Goal: Share content: Share content

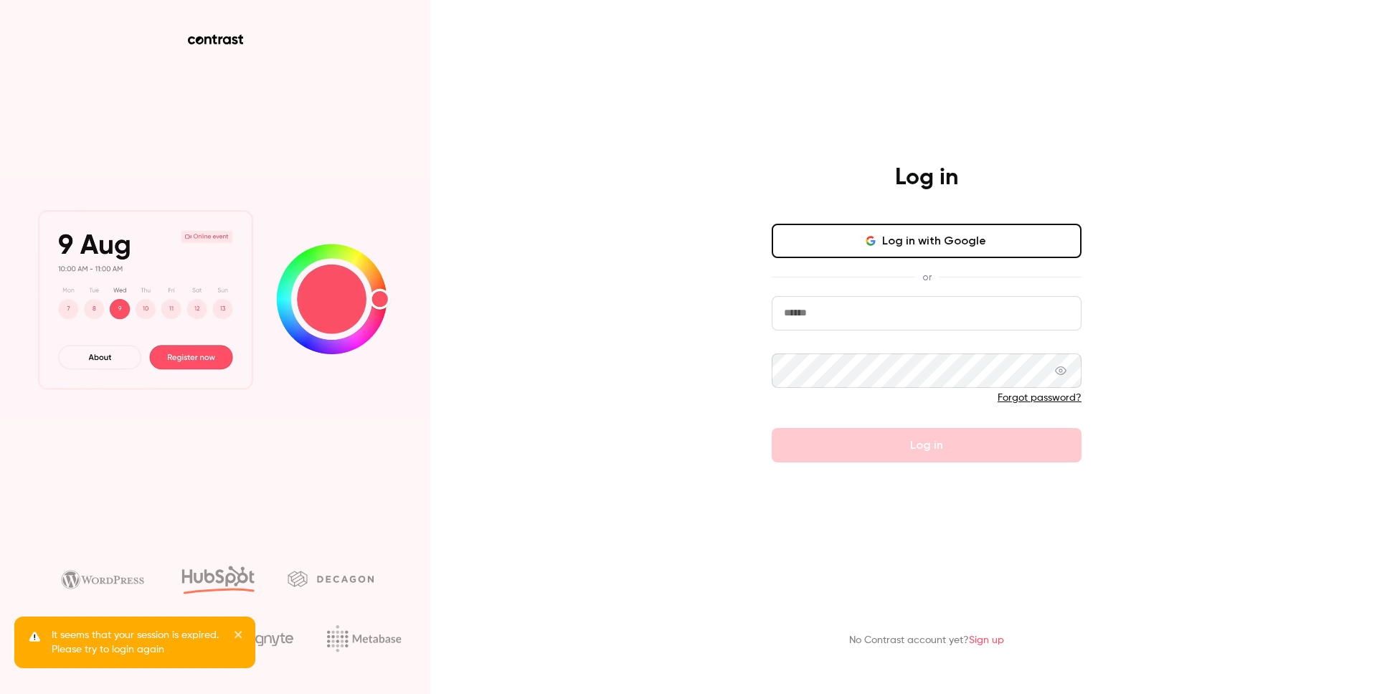
click at [928, 251] on button "Log in with Google" at bounding box center [926, 241] width 310 height 34
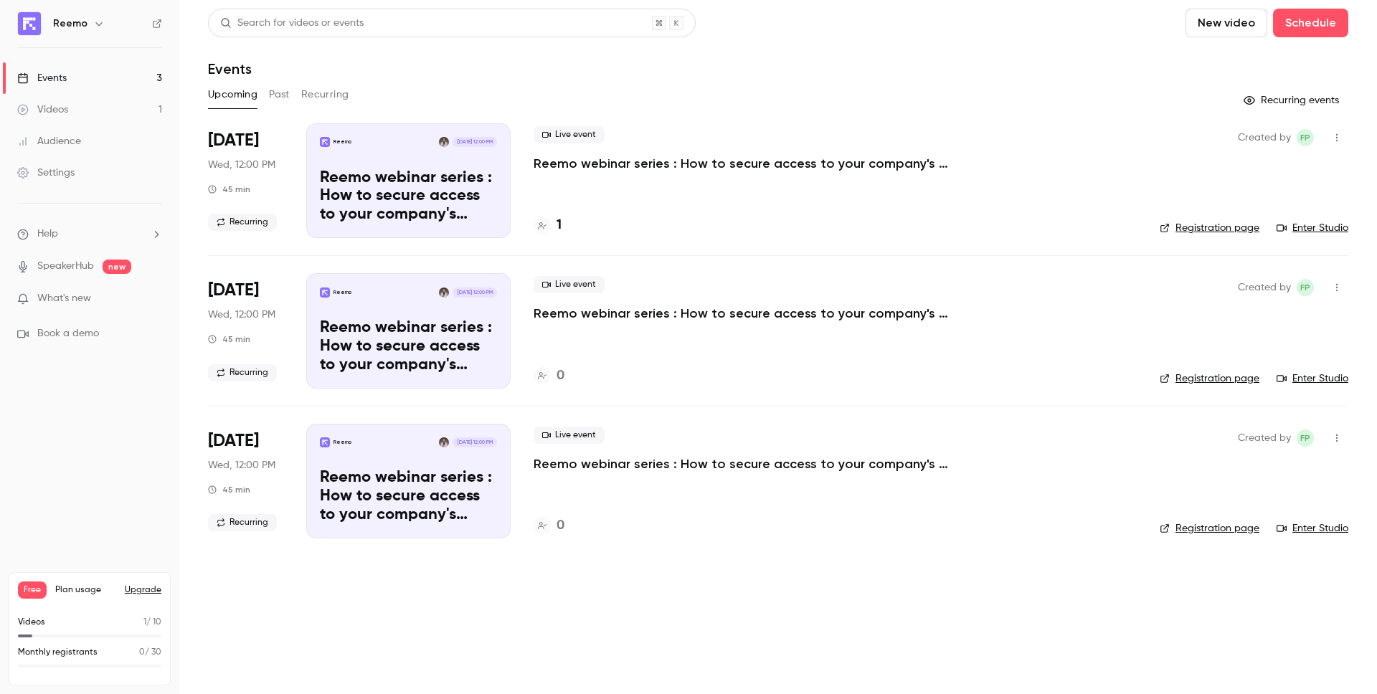
click at [697, 158] on p "Reemo webinar series : How to secure access to your company's resources?" at bounding box center [748, 163] width 430 height 17
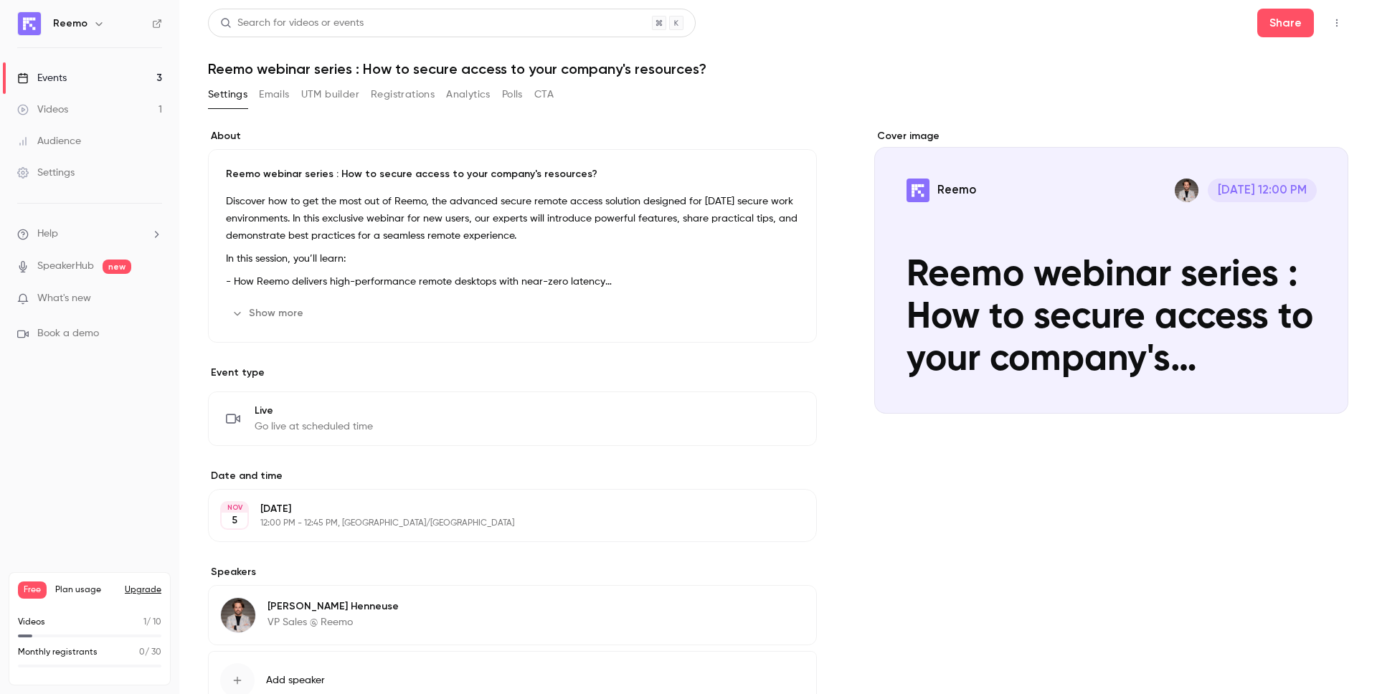
click at [102, 113] on link "Videos 1" at bounding box center [89, 110] width 179 height 32
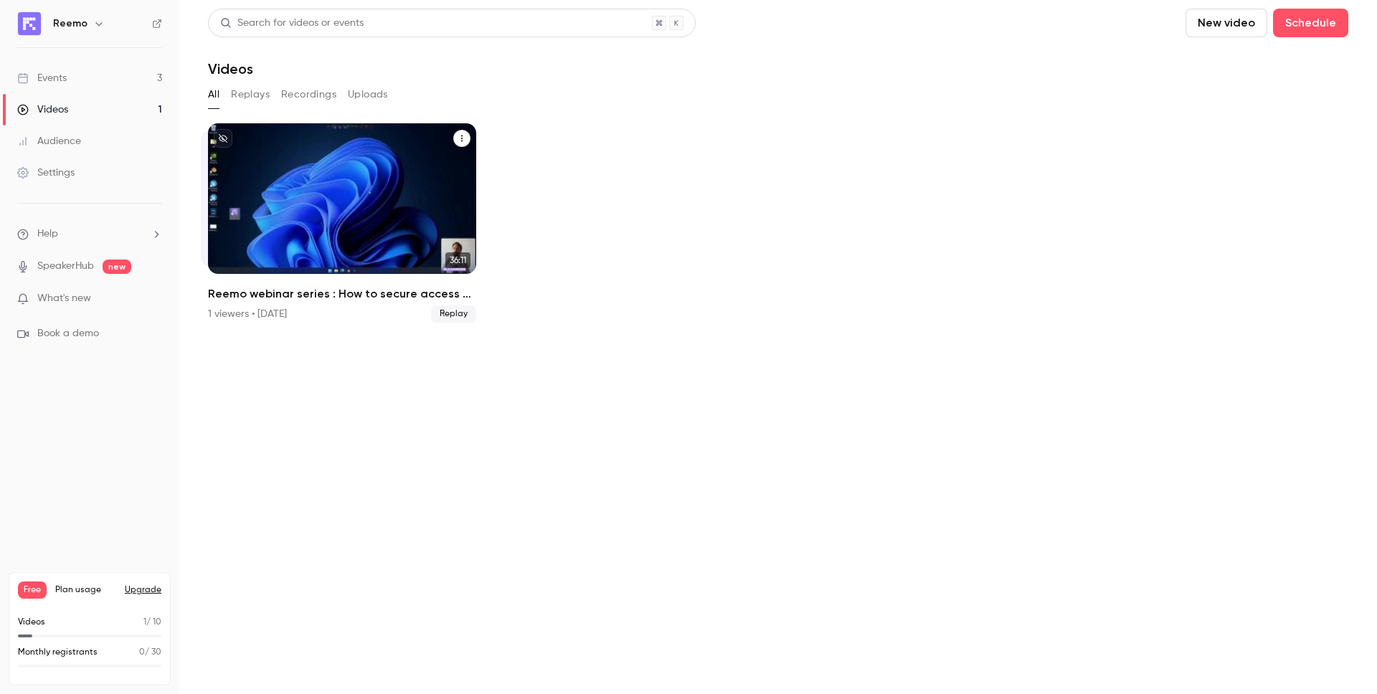
click at [356, 291] on h2 "Reemo webinar series : How to secure access to your company's resources?" at bounding box center [342, 293] width 268 height 17
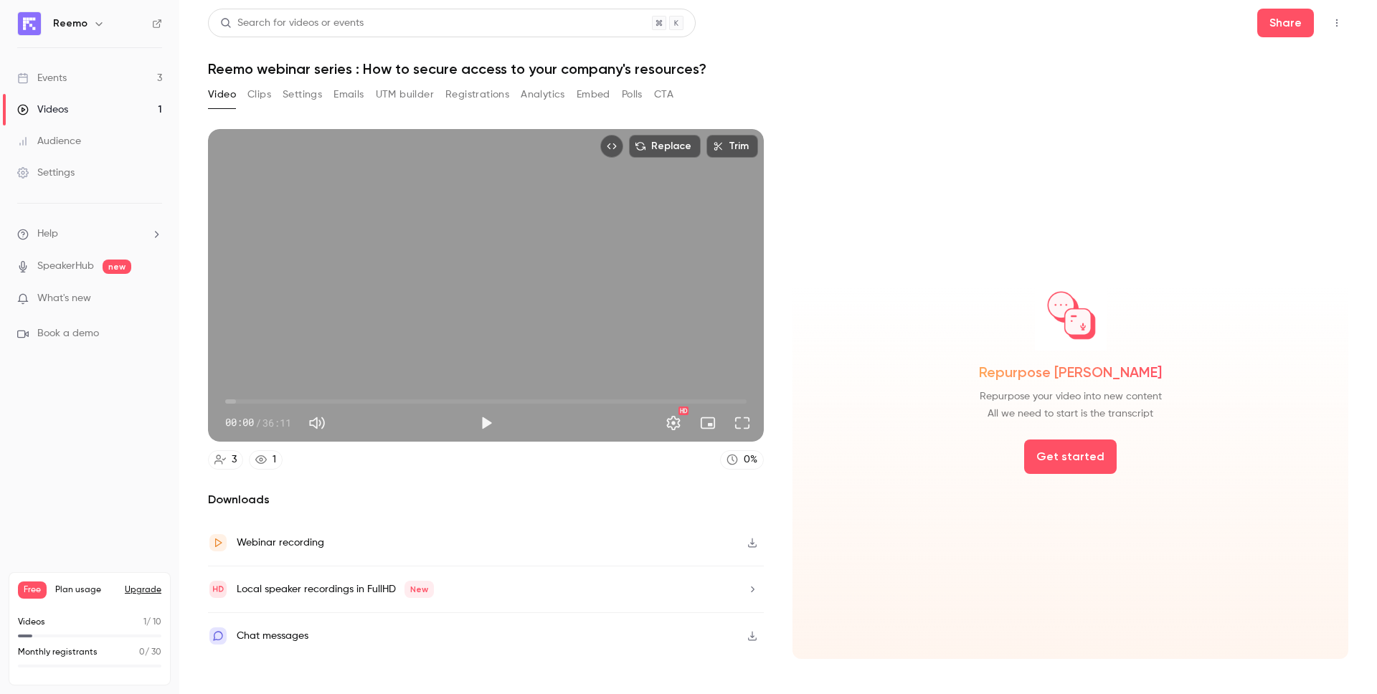
drag, startPoint x: 348, startPoint y: 95, endPoint x: 321, endPoint y: 95, distance: 27.3
click at [348, 95] on button "Emails" at bounding box center [348, 94] width 30 height 23
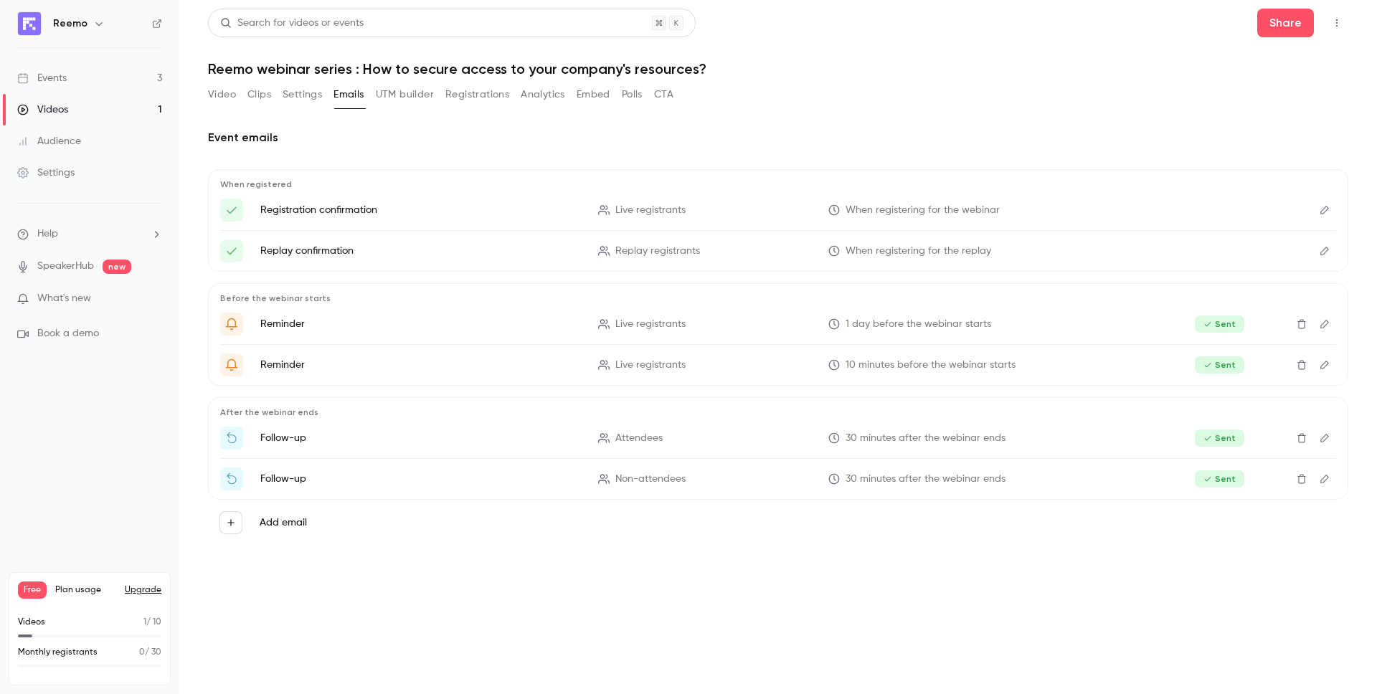
click at [310, 95] on button "Settings" at bounding box center [301, 94] width 39 height 23
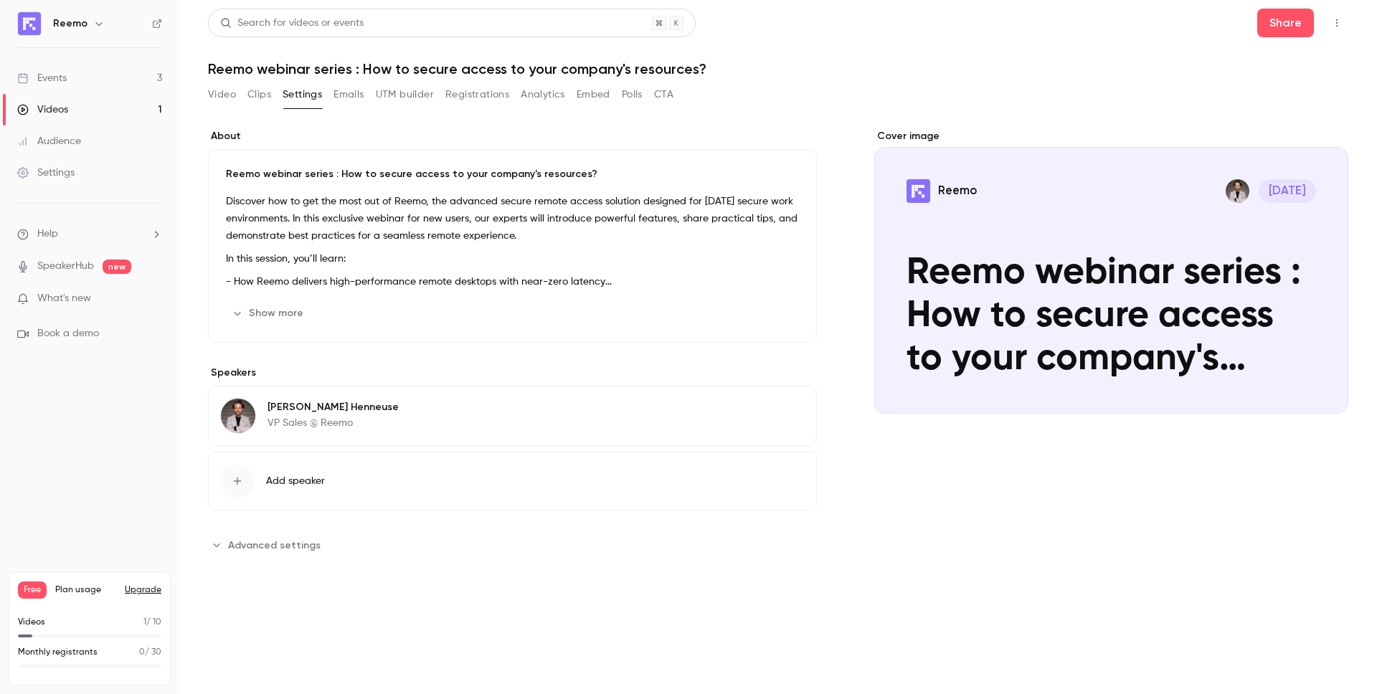
click at [269, 95] on button "Clips" at bounding box center [259, 94] width 24 height 23
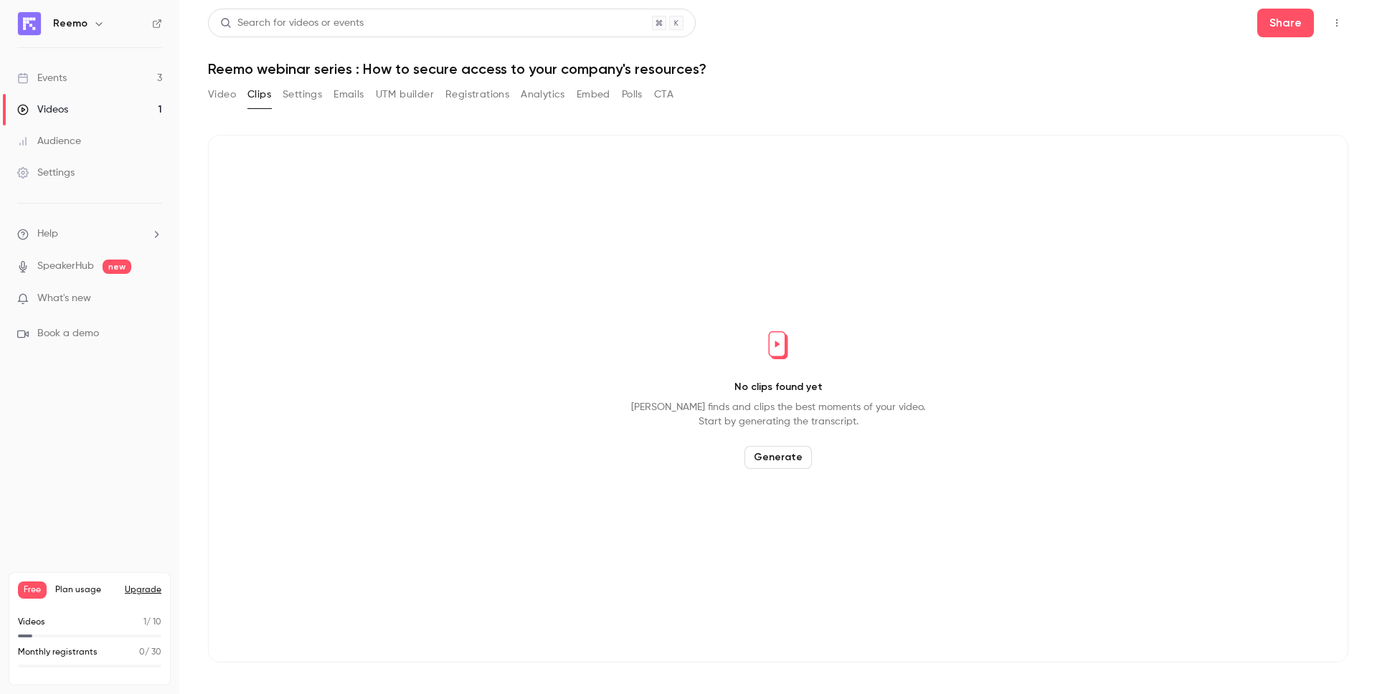
click at [227, 96] on button "Video" at bounding box center [222, 94] width 28 height 23
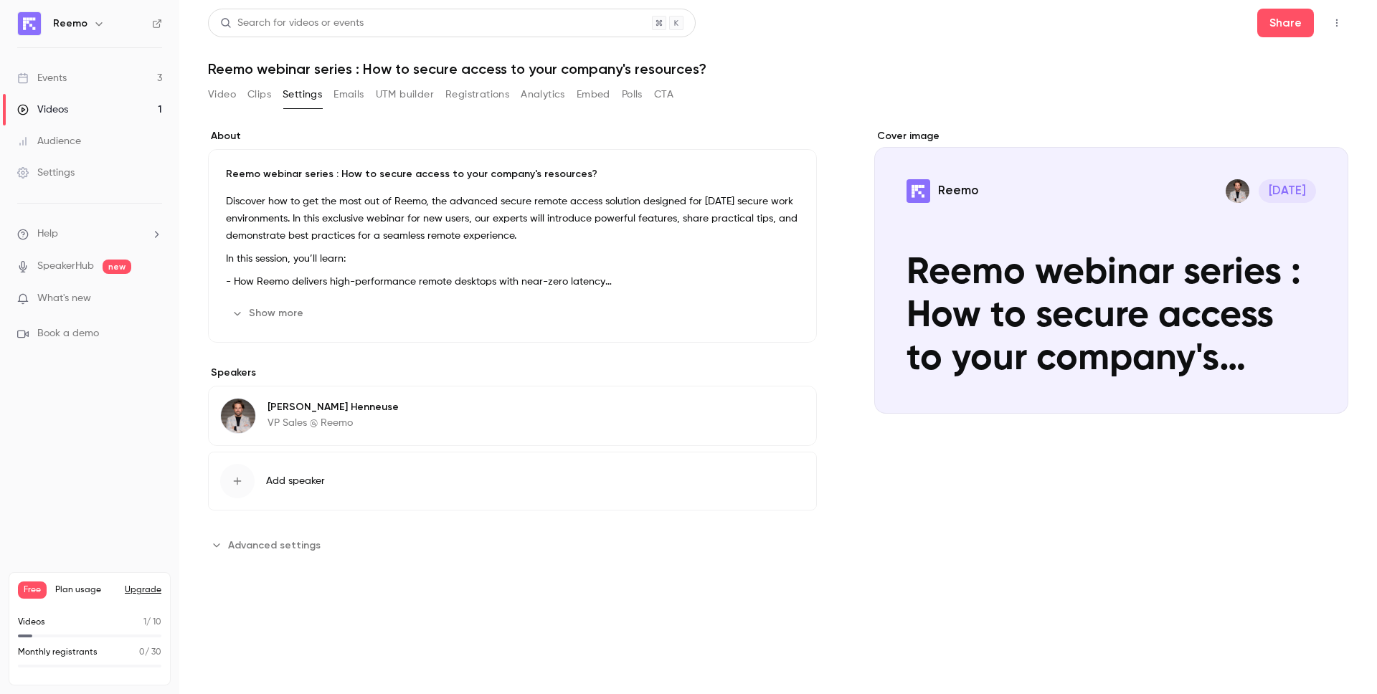
click at [54, 105] on div "Videos" at bounding box center [42, 110] width 51 height 14
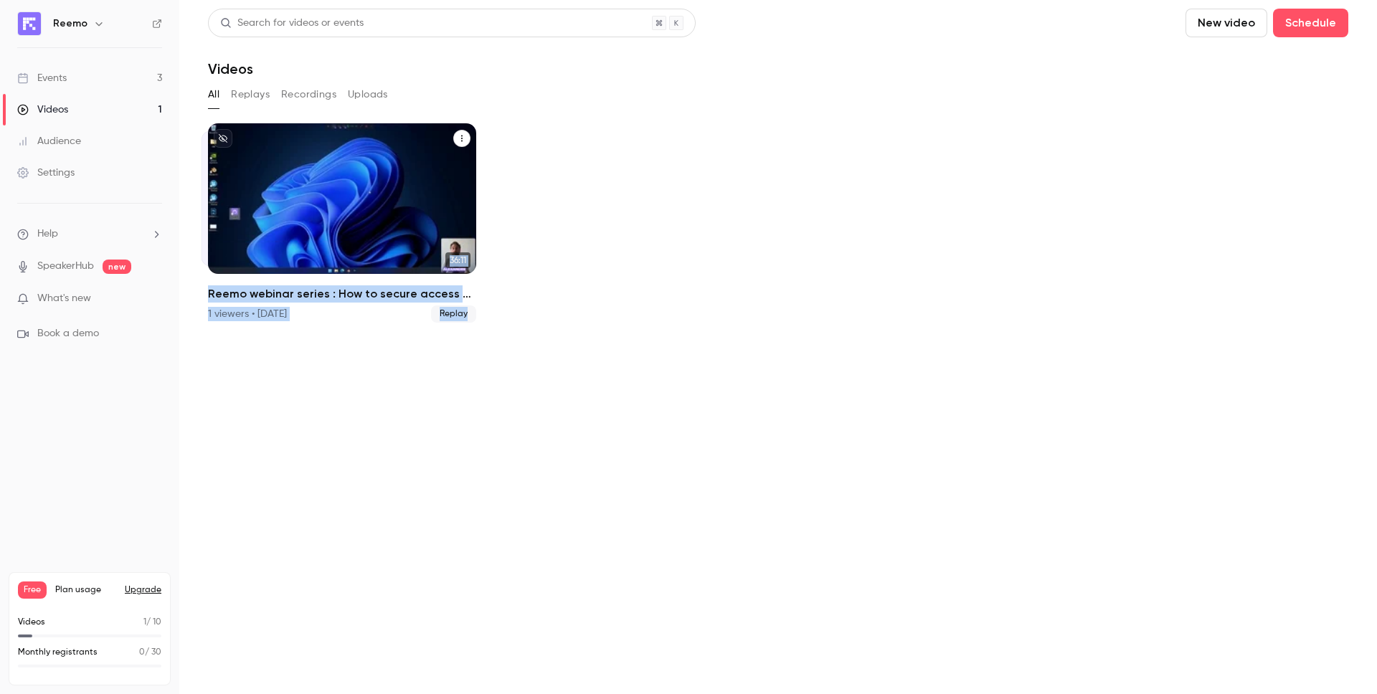
click at [297, 293] on h2 "Reemo webinar series : How to secure access to your company's resources?" at bounding box center [342, 293] width 268 height 17
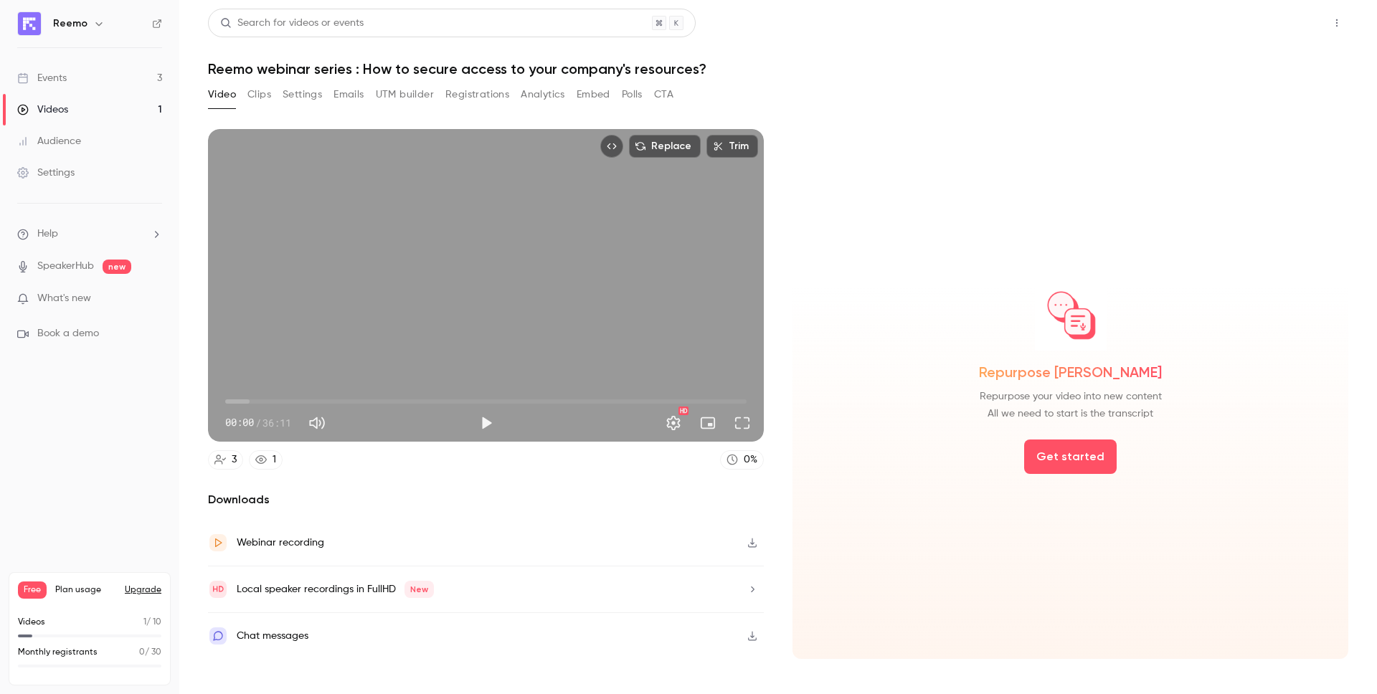
click at [1295, 22] on button "Share" at bounding box center [1285, 23] width 57 height 29
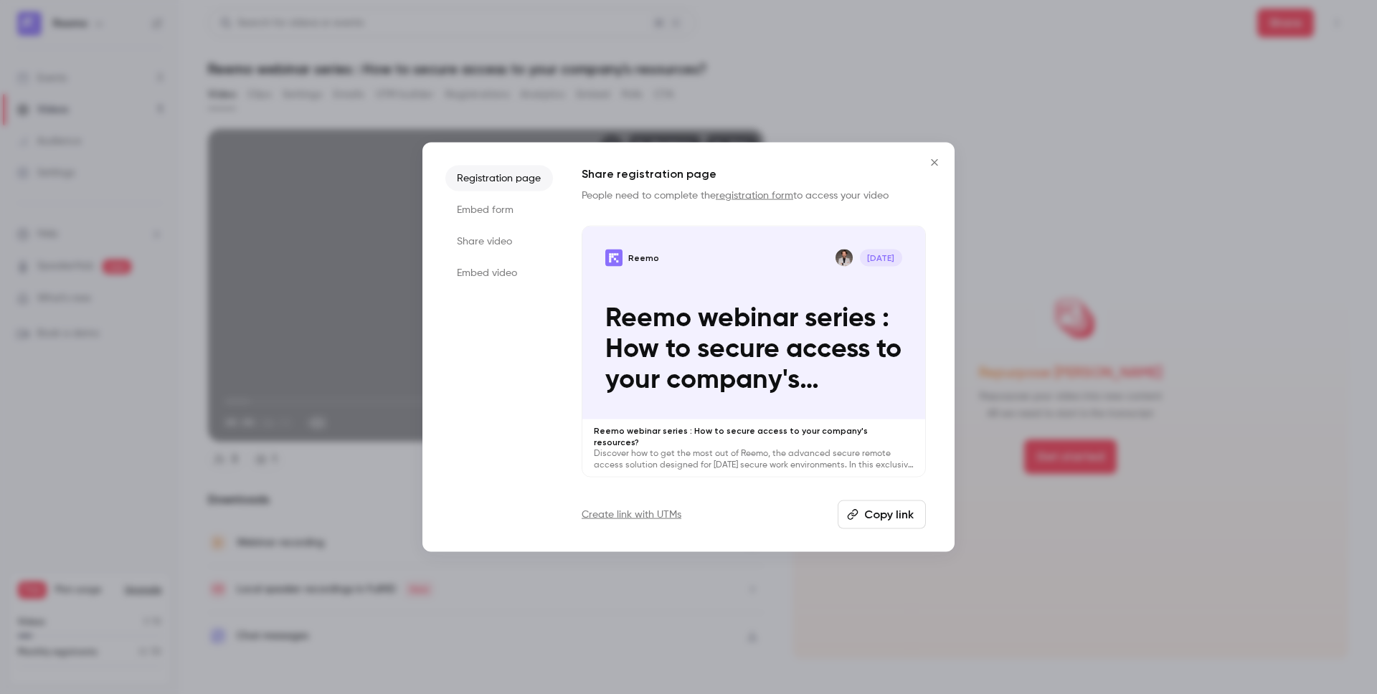
click at [906, 525] on div "Registration page Embed form Share video Embed video Share registration page Pe…" at bounding box center [688, 347] width 532 height 409
click at [893, 511] on button "Copy link" at bounding box center [881, 514] width 88 height 29
